Goal: Information Seeking & Learning: Learn about a topic

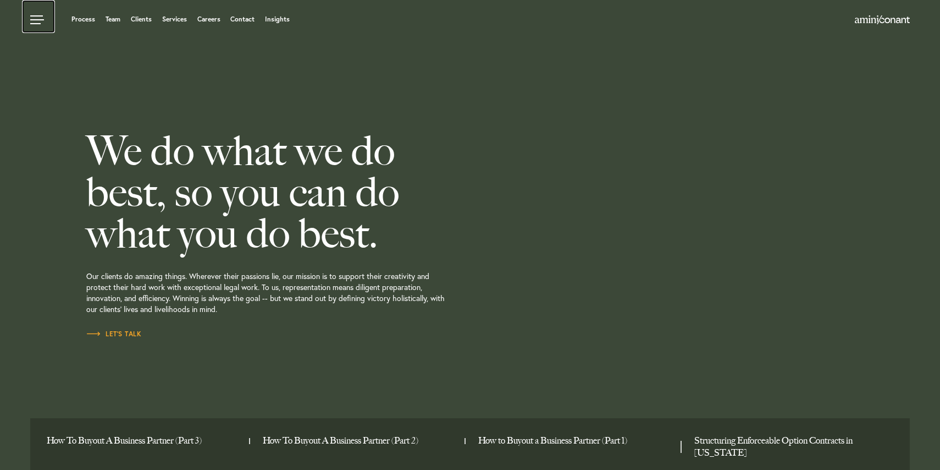
click at [37, 22] on link at bounding box center [38, 16] width 33 height 33
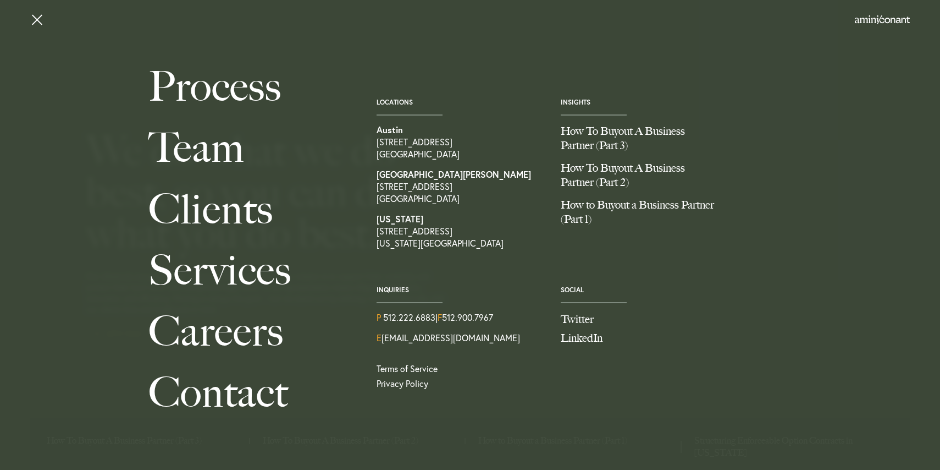
click at [56, 82] on div "Process Team Clients Services Careers Contact Locations [GEOGRAPHIC_DATA] [STRE…" at bounding box center [470, 231] width 940 height 351
click at [36, 18] on link at bounding box center [38, 16] width 33 height 33
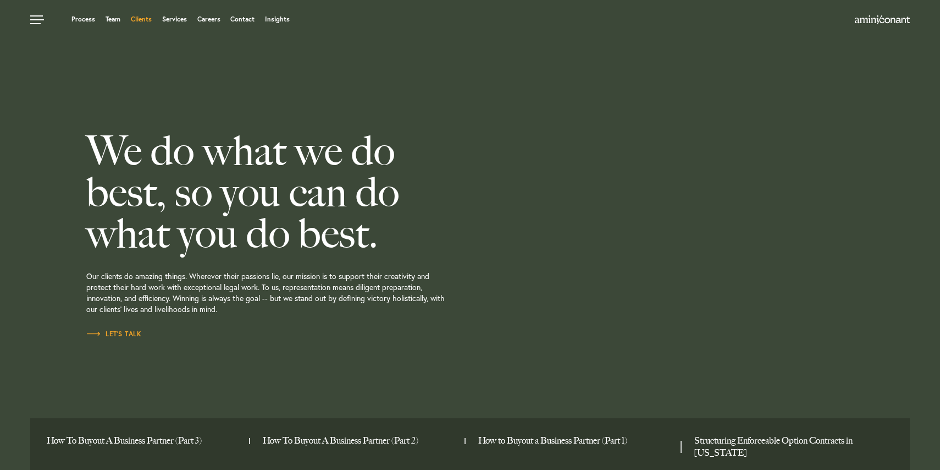
click at [145, 20] on link "Clients" at bounding box center [141, 19] width 21 height 7
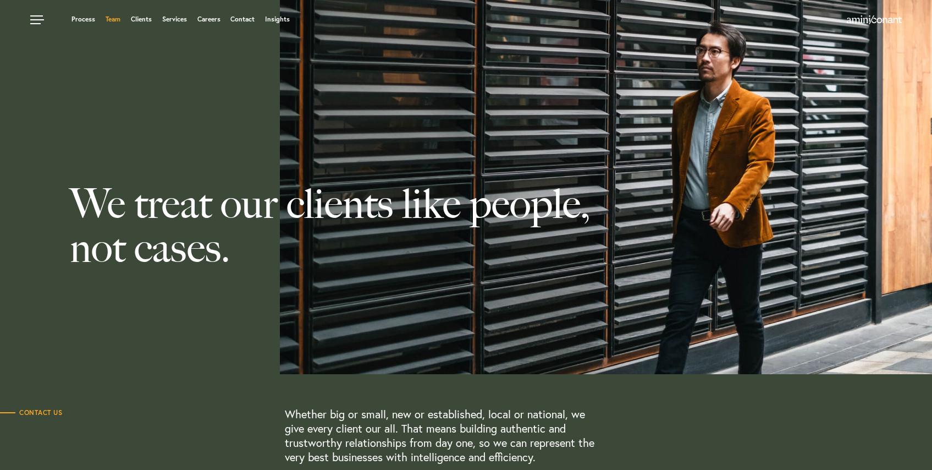
click at [114, 18] on link "Team" at bounding box center [113, 19] width 15 height 7
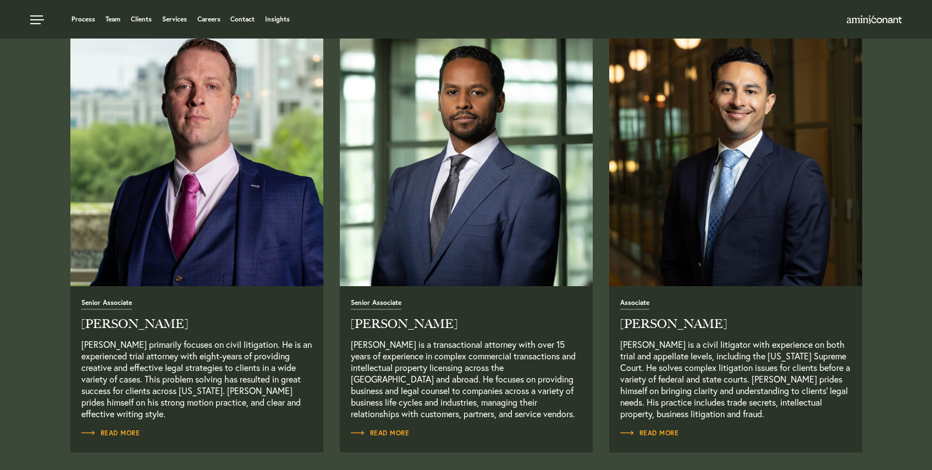
scroll to position [900, 0]
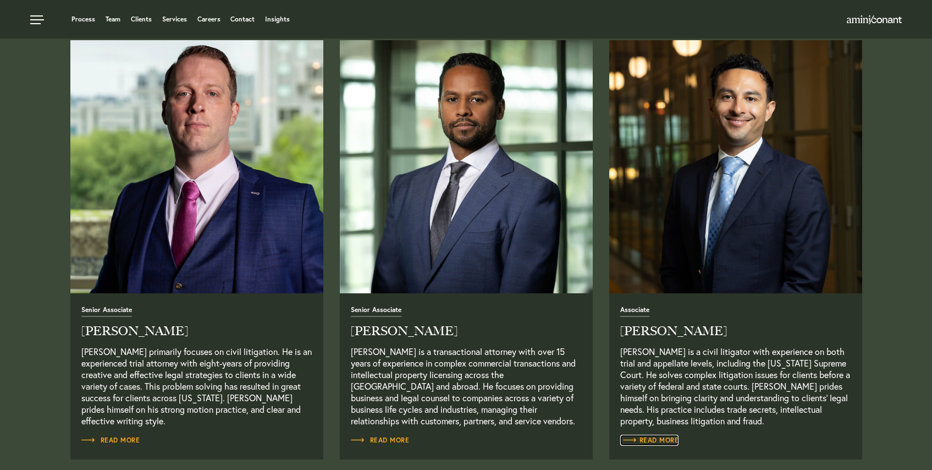
click at [655, 443] on span "Read More" at bounding box center [649, 440] width 59 height 7
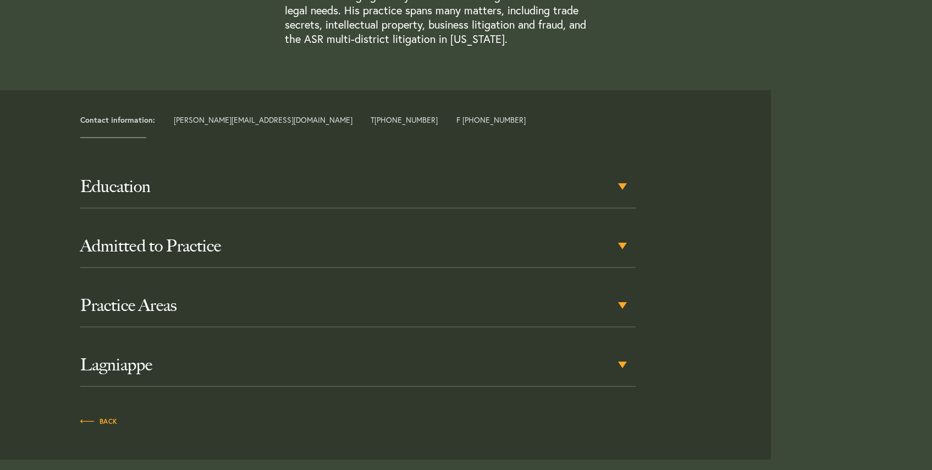
scroll to position [482, 0]
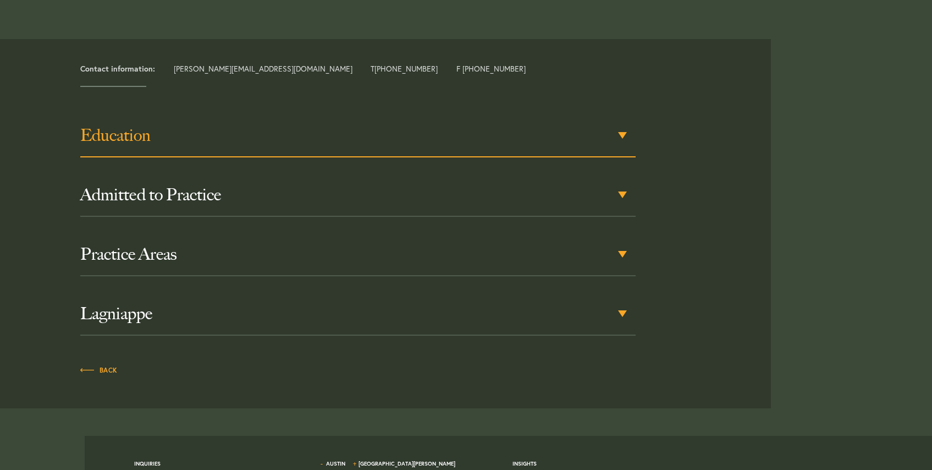
click at [626, 136] on div "Education" at bounding box center [358, 135] width 556 height 43
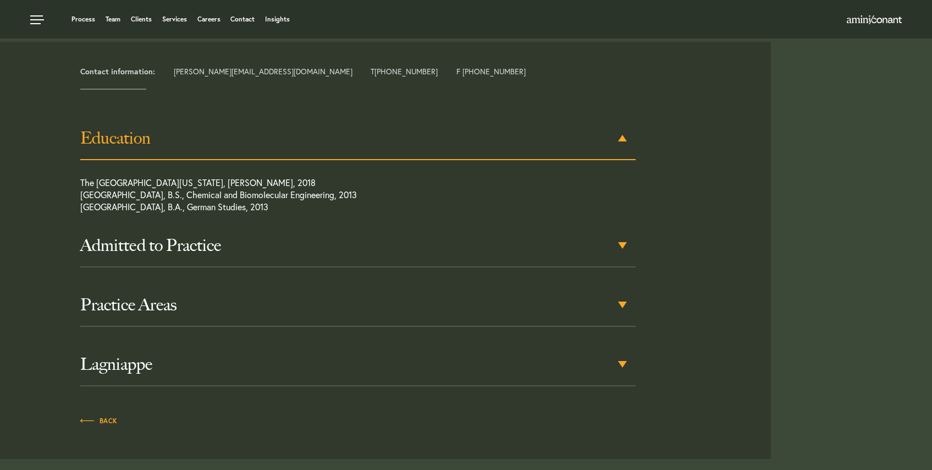
scroll to position [479, 0]
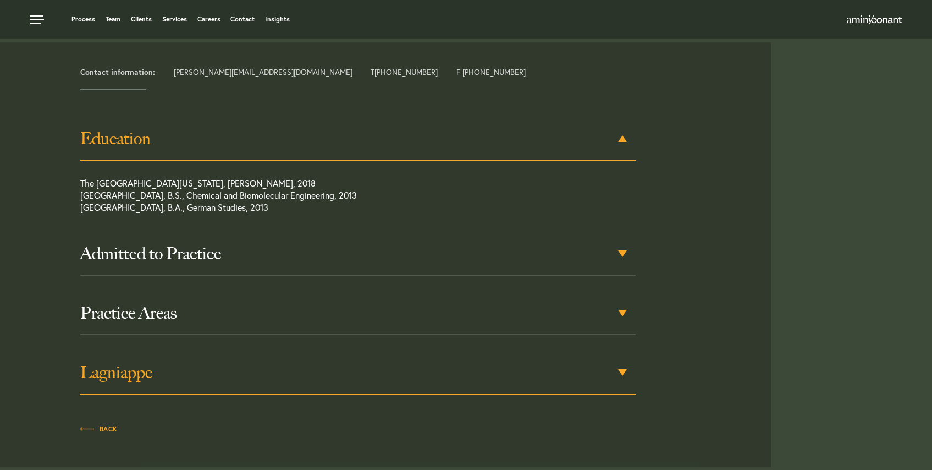
click at [632, 365] on h3 "Lagniappe" at bounding box center [358, 372] width 556 height 20
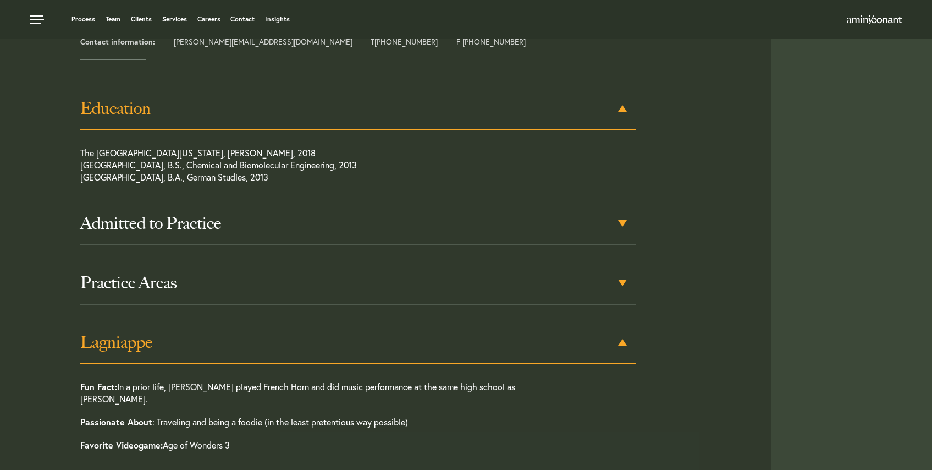
scroll to position [505, 0]
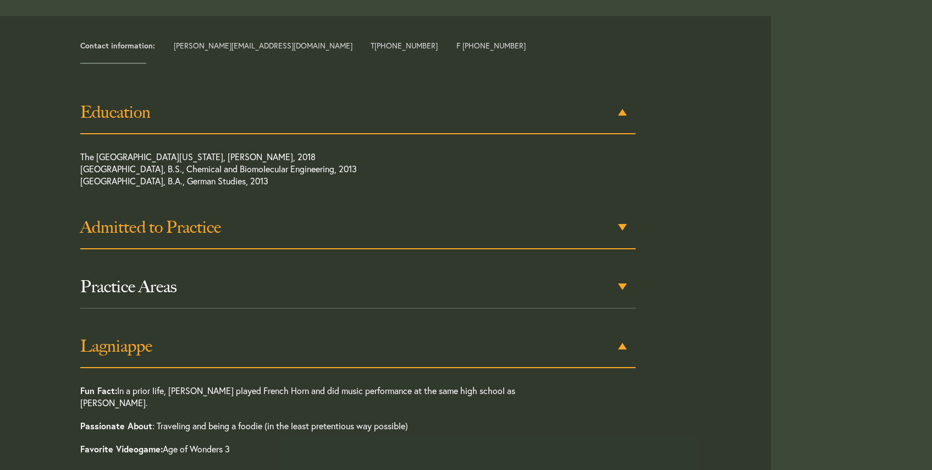
click at [622, 222] on h3 "Admitted to Practice" at bounding box center [358, 227] width 556 height 20
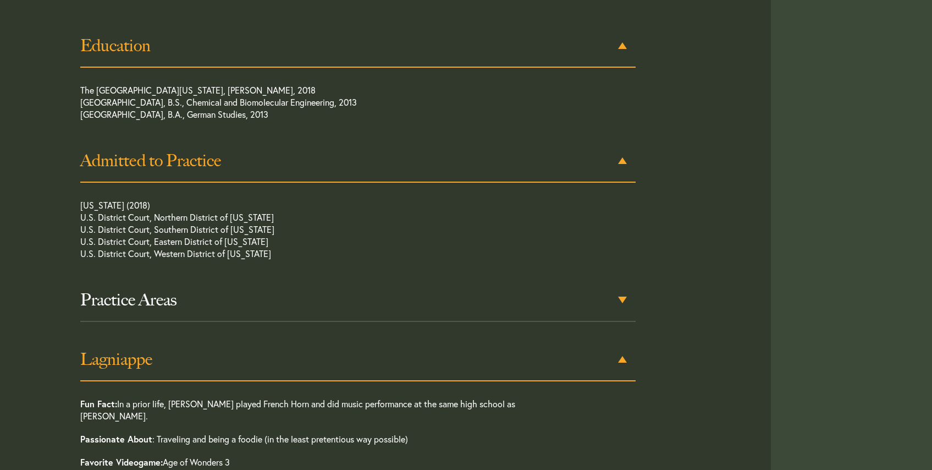
scroll to position [594, 0]
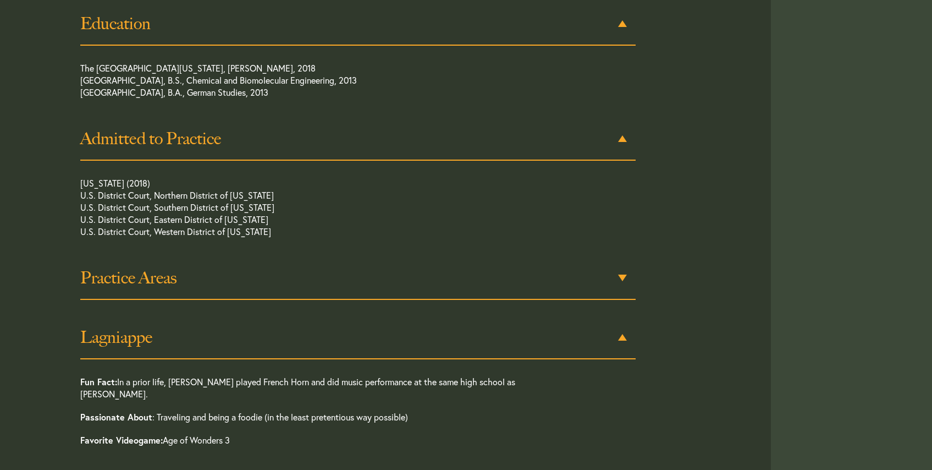
click at [625, 268] on h3 "Practice Areas" at bounding box center [358, 278] width 556 height 20
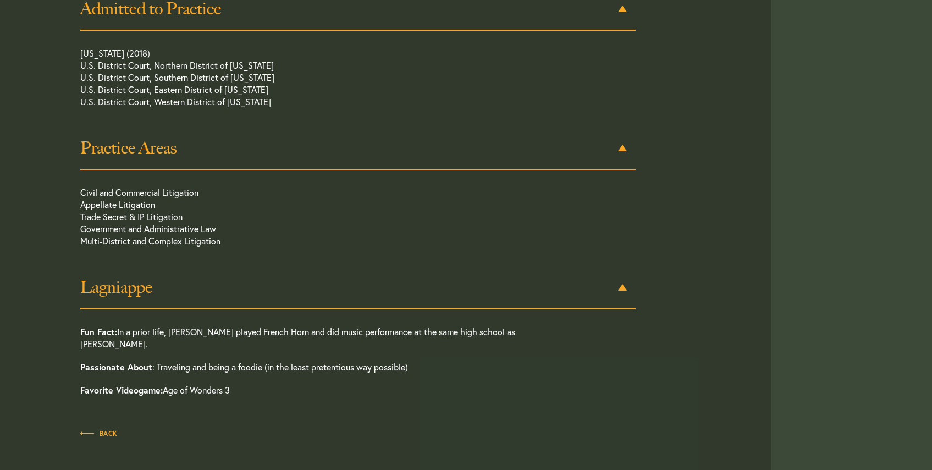
scroll to position [733, 0]
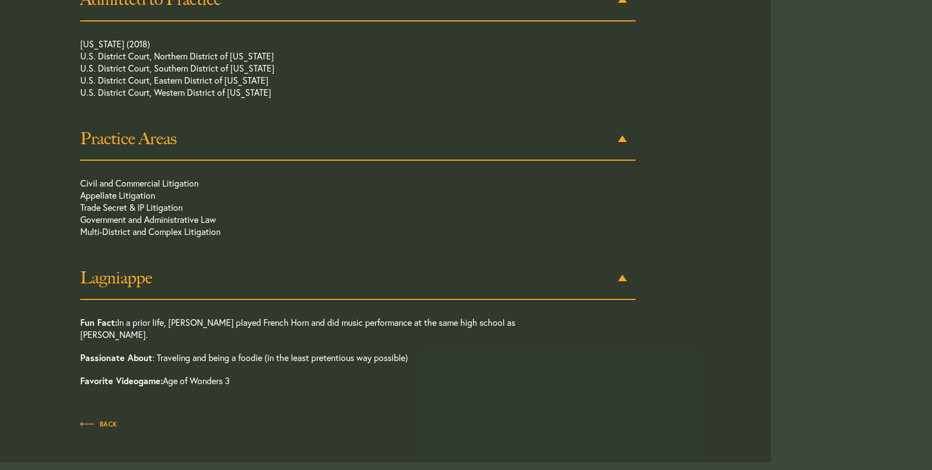
click at [624, 139] on div "Practice Areas" at bounding box center [358, 139] width 556 height 43
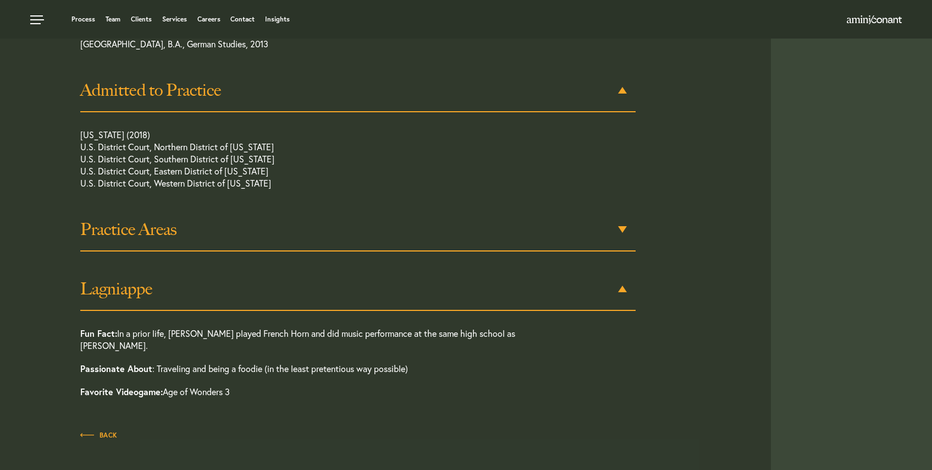
scroll to position [638, 0]
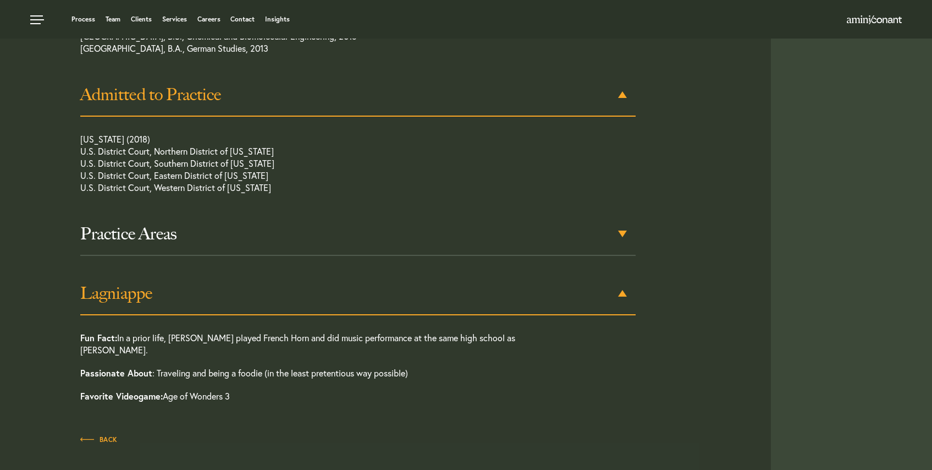
click at [624, 96] on div "Admitted to Practice" at bounding box center [358, 95] width 556 height 43
